Goal: Obtain resource: Obtain resource

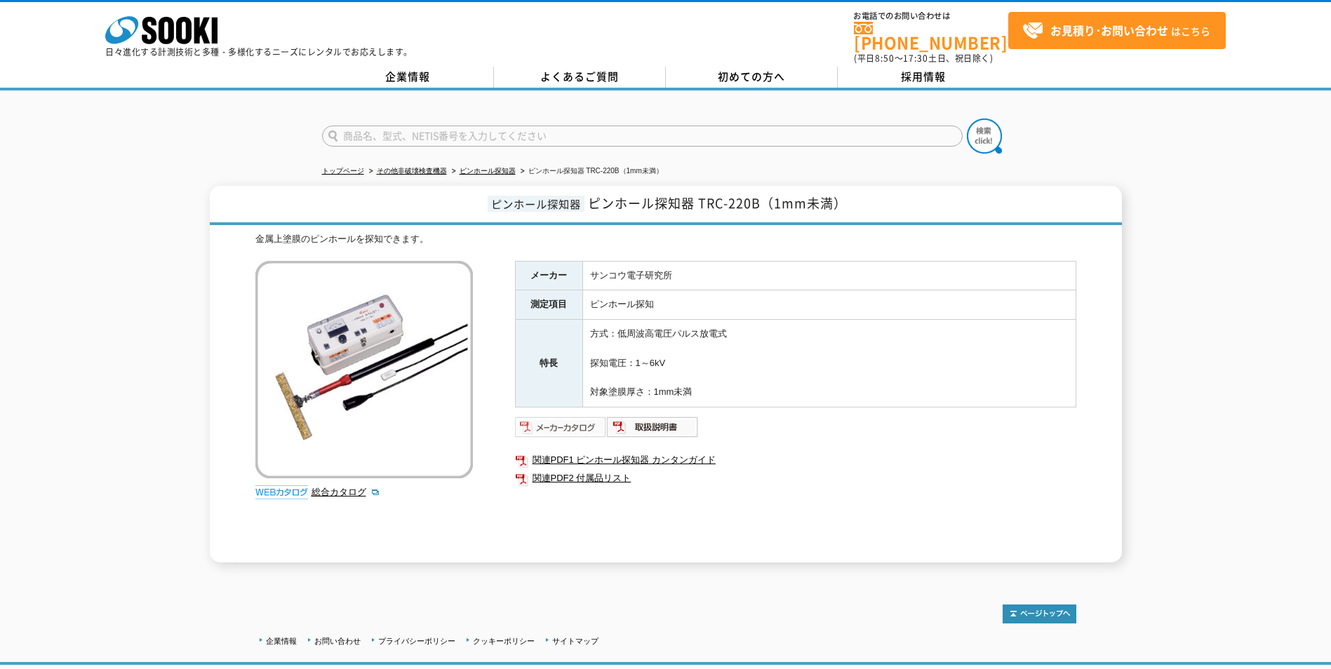
click at [566, 421] on img at bounding box center [561, 427] width 92 height 22
click at [674, 451] on link "関連PDF1 ピンホール探知器 カンタンガイド" at bounding box center [795, 460] width 561 height 18
click at [600, 469] on link "関連PDF2 付属品リスト" at bounding box center [795, 478] width 561 height 18
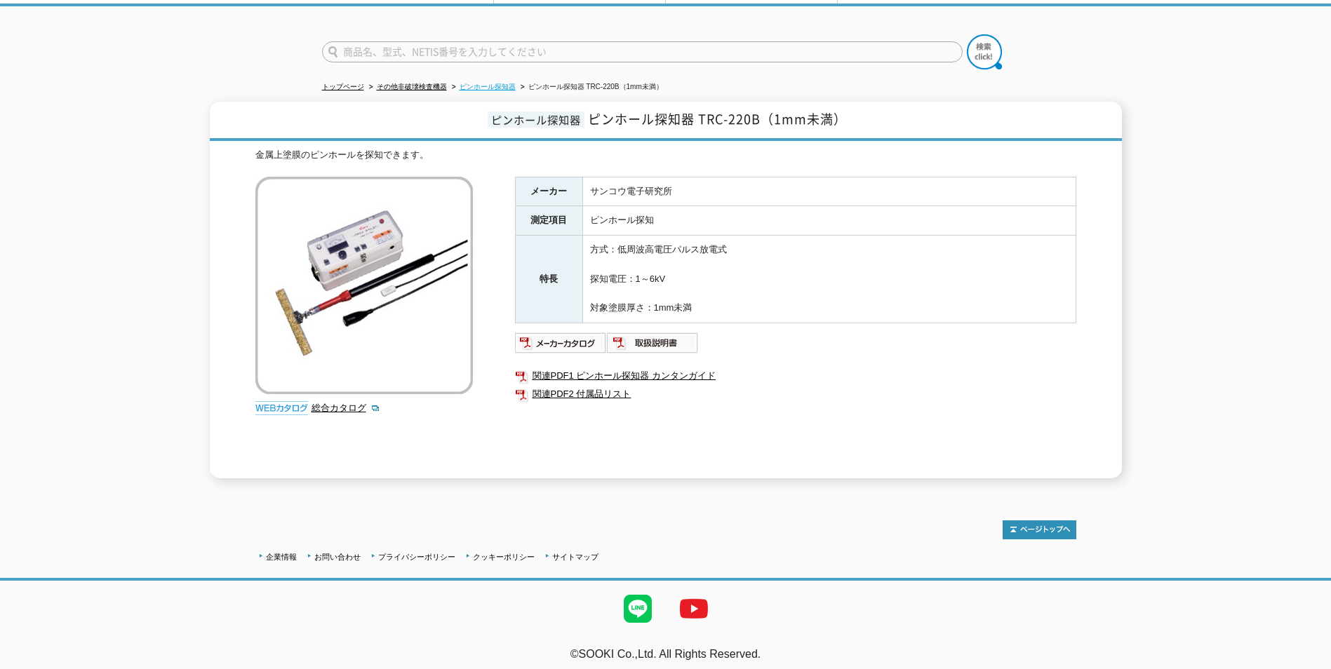
click at [493, 83] on link "ピンホール探知器" at bounding box center [487, 87] width 56 height 8
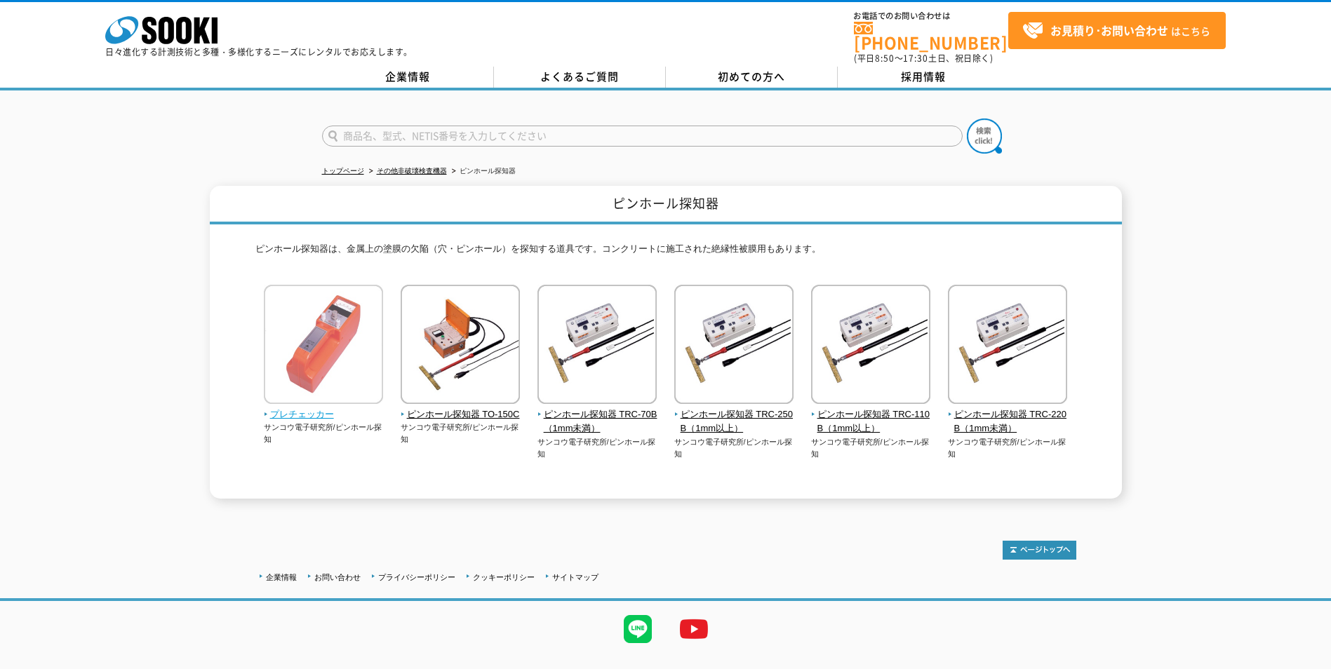
click at [295, 383] on img at bounding box center [323, 346] width 119 height 123
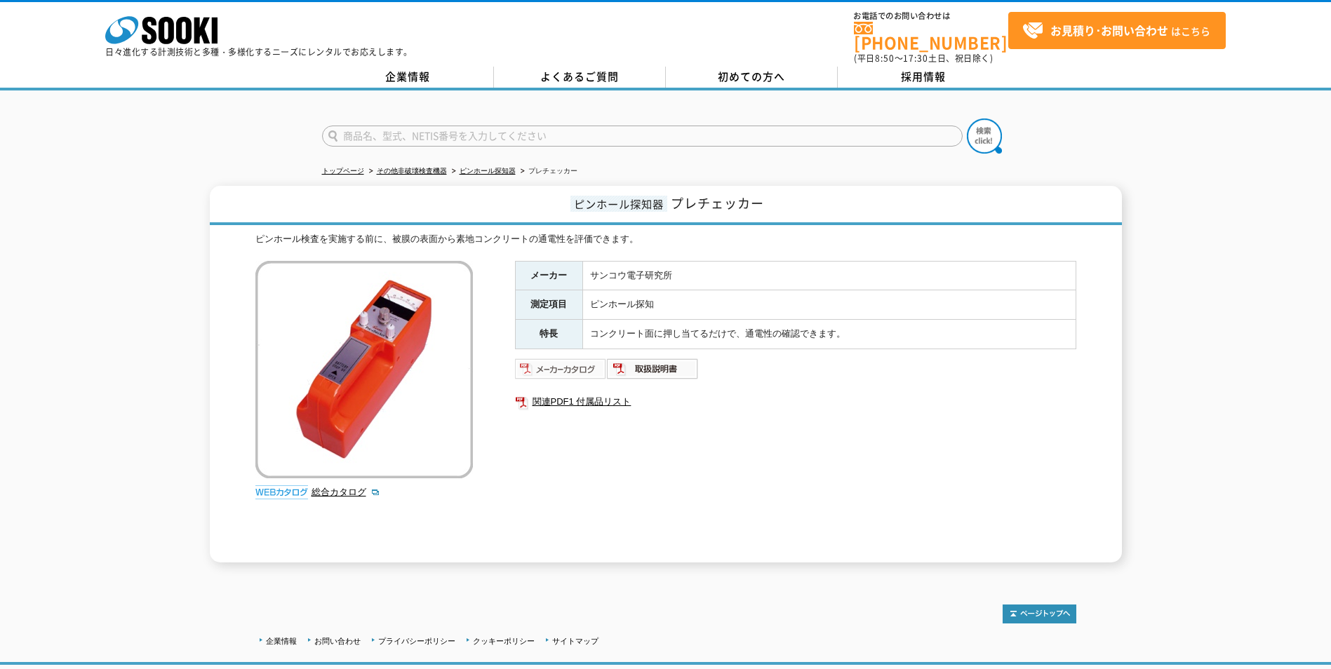
click at [550, 358] on img at bounding box center [561, 369] width 92 height 22
click at [642, 358] on img at bounding box center [653, 369] width 92 height 22
